Goal: Information Seeking & Learning: Learn about a topic

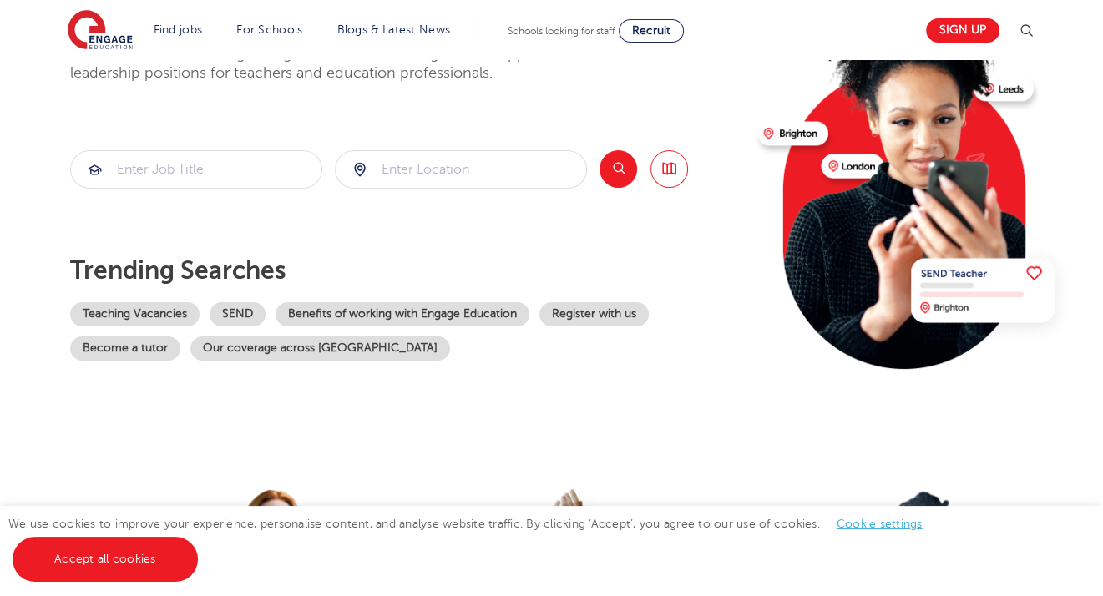
scroll to position [200, 0]
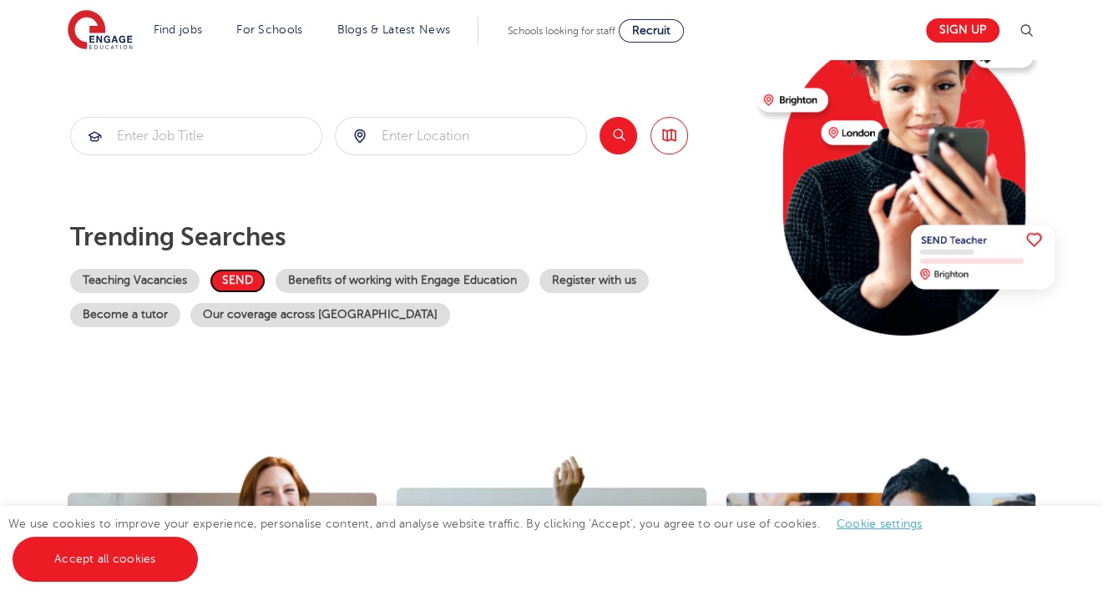
click at [249, 271] on link "SEND" at bounding box center [238, 281] width 56 height 24
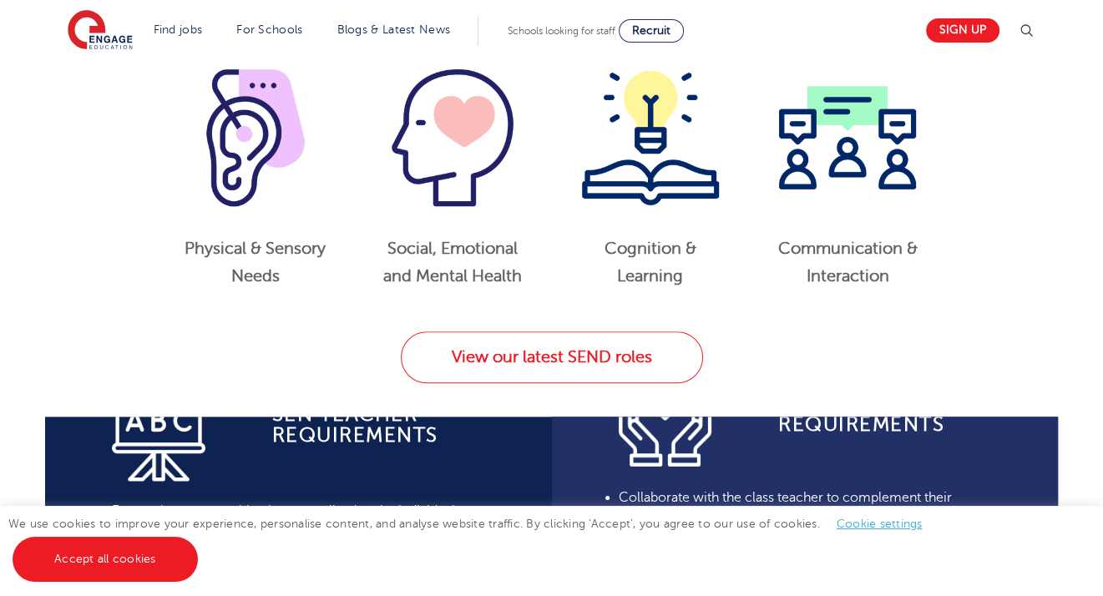
scroll to position [902, 0]
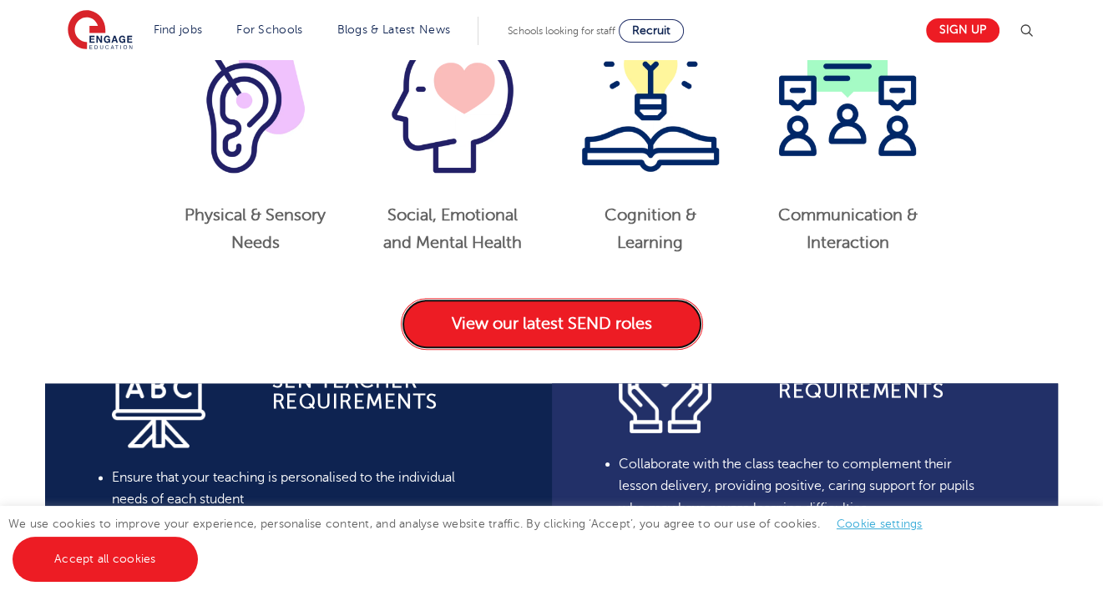
click at [580, 313] on link "View our latest SEND roles" at bounding box center [552, 324] width 302 height 52
